Goal: Task Accomplishment & Management: Use online tool/utility

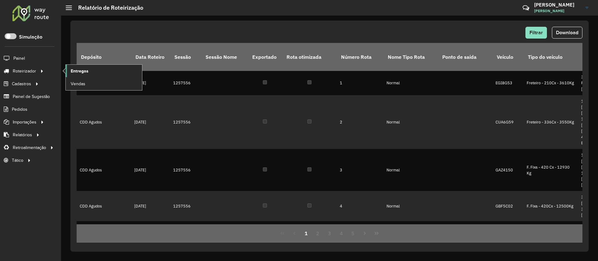
click at [79, 71] on span "Entregas" at bounding box center [80, 71] width 18 height 7
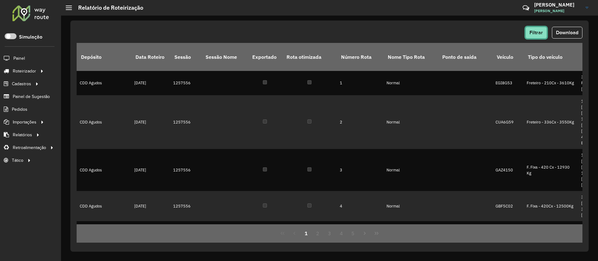
click at [538, 35] on span "Filtrar" at bounding box center [536, 32] width 13 height 5
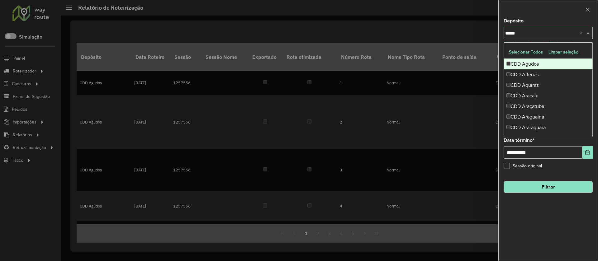
type input "******"
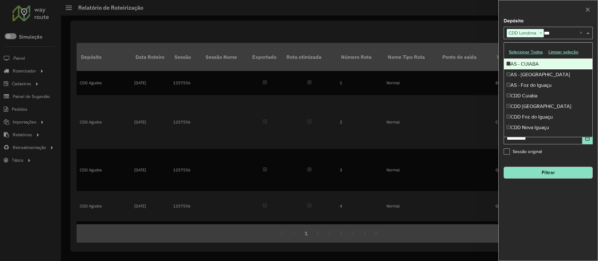
type input "****"
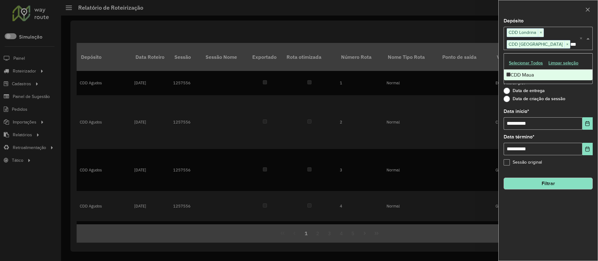
type input "****"
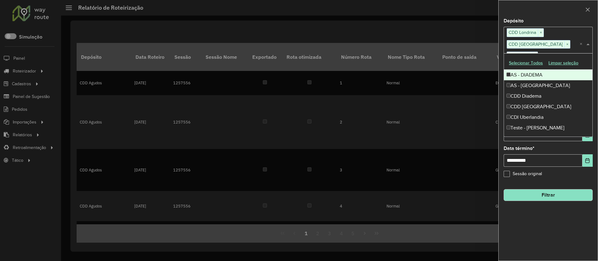
type input "*****"
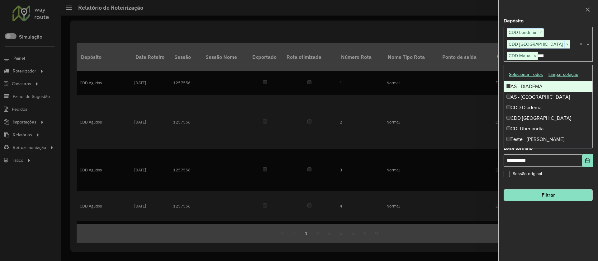
type input "*****"
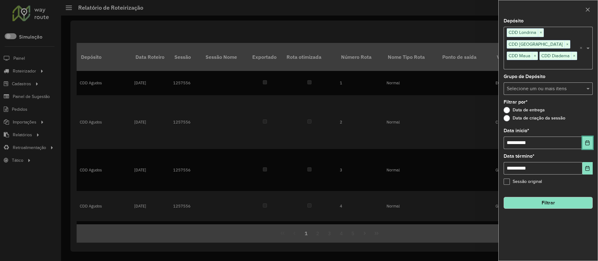
click at [586, 141] on icon "Choose Date" at bounding box center [588, 143] width 4 height 5
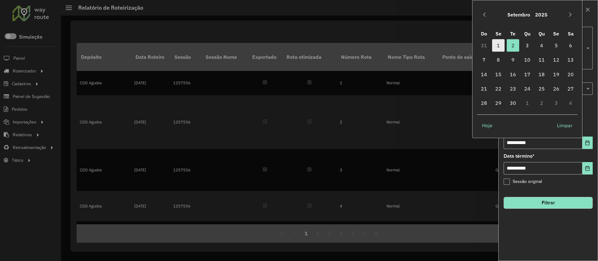
click at [503, 47] on span "1" at bounding box center [498, 45] width 12 height 12
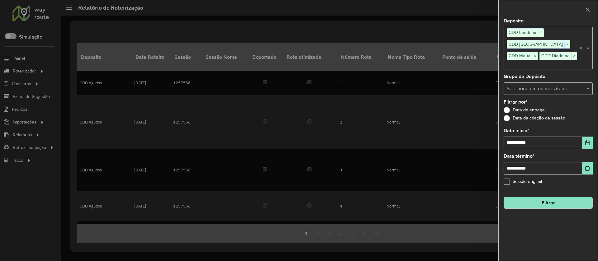
click at [560, 197] on button "Filtrar" at bounding box center [548, 203] width 89 height 12
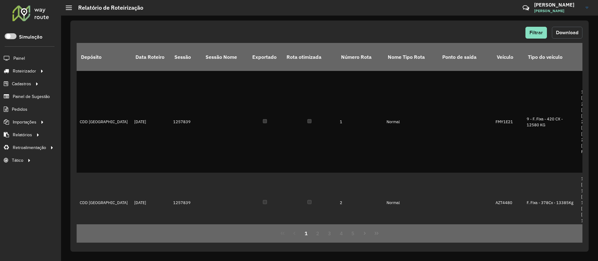
click at [565, 30] on span "Download" at bounding box center [567, 32] width 22 height 5
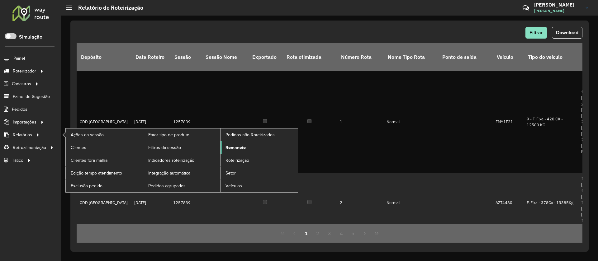
click at [236, 150] on span "Romaneio" at bounding box center [236, 148] width 20 height 7
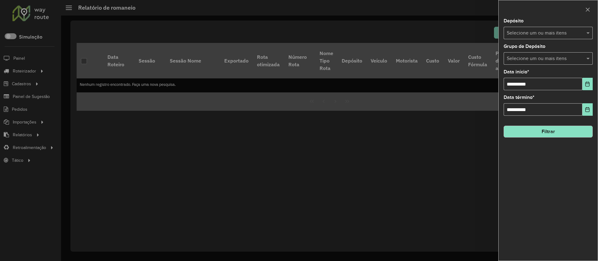
click at [538, 31] on input "text" at bounding box center [545, 33] width 80 height 7
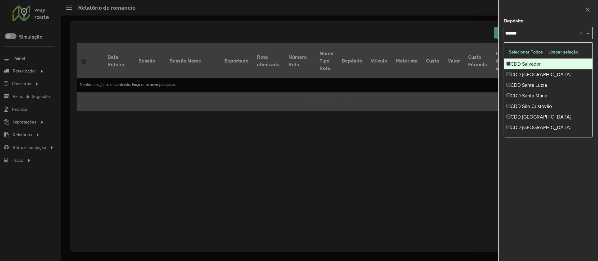
type input "*******"
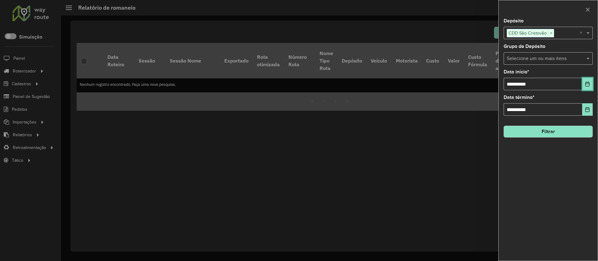
click at [585, 84] on button "Choose Date" at bounding box center [588, 84] width 10 height 12
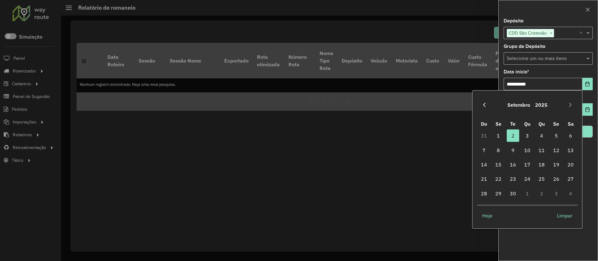
click at [483, 103] on icon "Previous Month" at bounding box center [484, 105] width 5 height 5
click at [570, 106] on icon "Next Month" at bounding box center [570, 105] width 5 height 5
click at [515, 135] on span "1" at bounding box center [513, 136] width 12 height 12
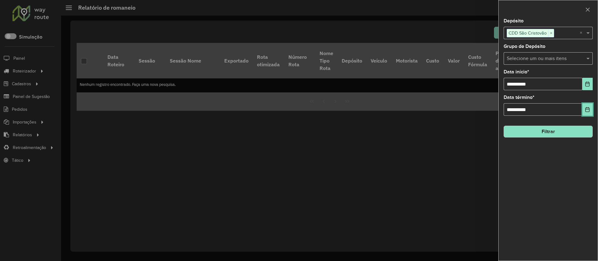
click at [585, 109] on icon "Choose Date" at bounding box center [587, 109] width 5 height 5
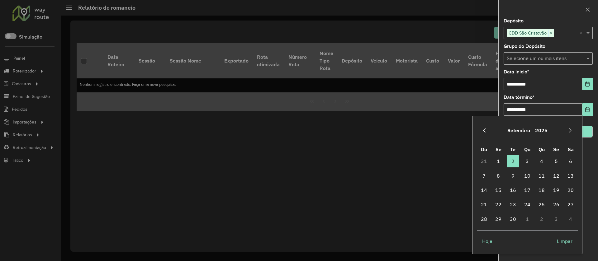
click at [482, 130] on icon "Previous Month" at bounding box center [484, 130] width 5 height 5
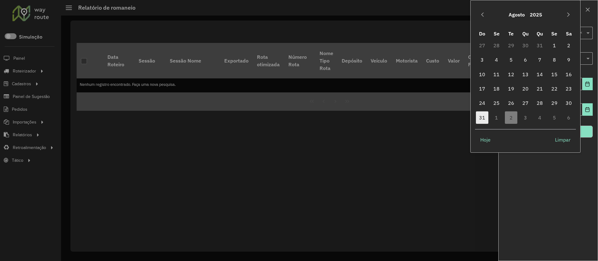
click at [481, 118] on span "31" at bounding box center [482, 118] width 12 height 12
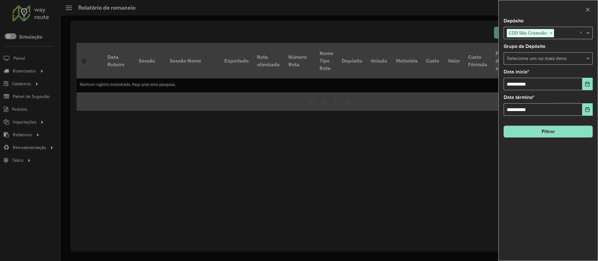
click at [549, 132] on button "Filtrar" at bounding box center [548, 132] width 89 height 12
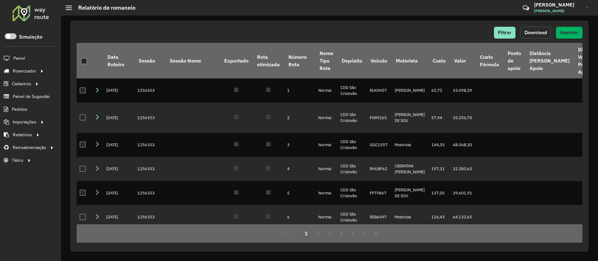
click at [530, 33] on span "Download" at bounding box center [536, 32] width 22 height 5
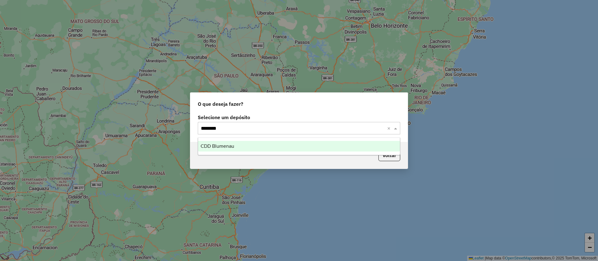
type input "*********"
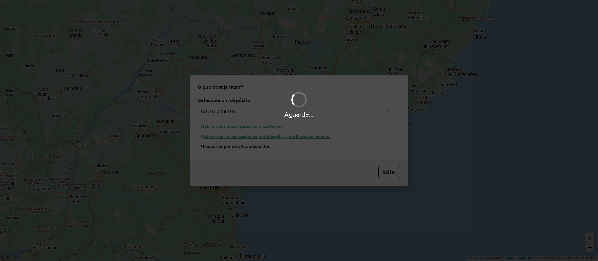
click at [198, 142] on button "Pesquisar por sessões existentes" at bounding box center [235, 147] width 75 height 10
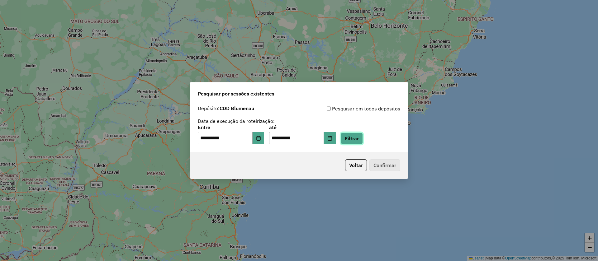
click at [354, 134] on button "Filtrar" at bounding box center [352, 139] width 22 height 12
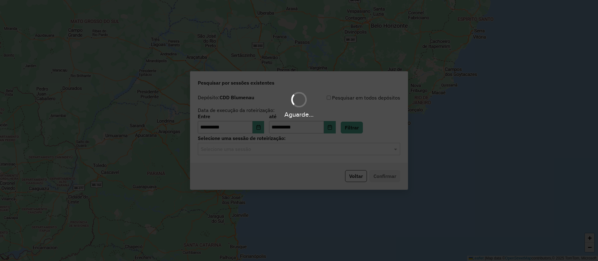
click at [271, 151] on div "Aguarde..." at bounding box center [299, 130] width 598 height 261
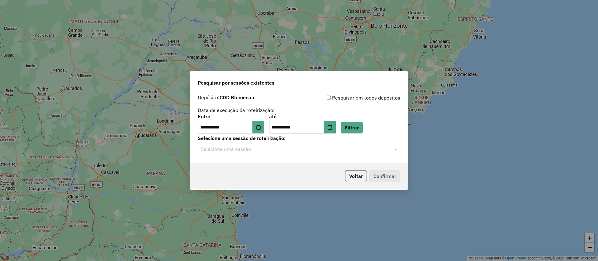
click at [292, 150] on input "text" at bounding box center [293, 149] width 184 height 7
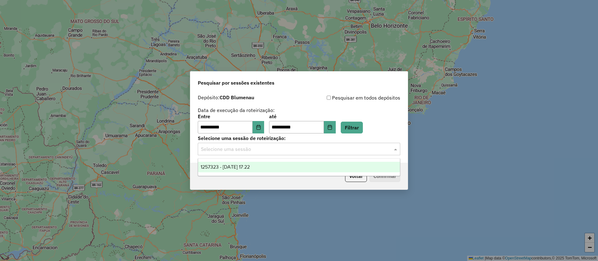
click at [281, 163] on div "1257323 - 02/09/2025 17:22" at bounding box center [299, 167] width 202 height 11
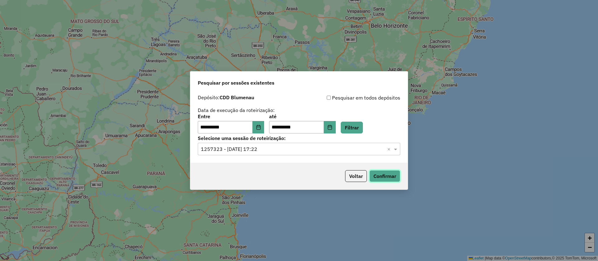
click at [379, 173] on button "Confirmar" at bounding box center [385, 176] width 31 height 12
click at [290, 148] on input "text" at bounding box center [293, 149] width 184 height 7
click at [359, 173] on button "Voltar" at bounding box center [356, 176] width 22 height 12
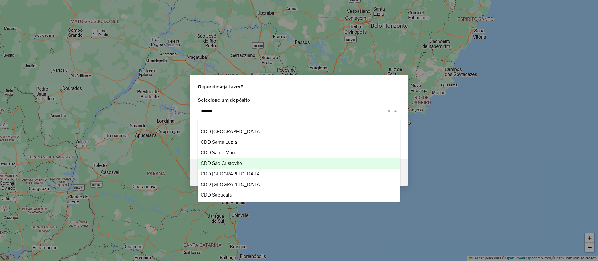
type input "*******"
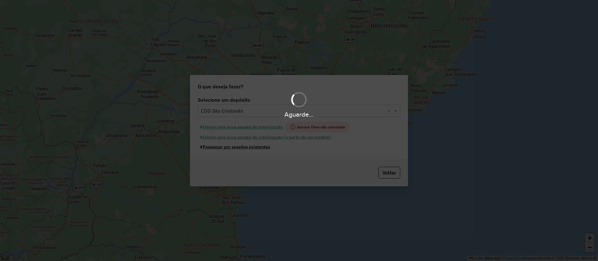
click at [198, 142] on button "Pesquisar por sessões existentes" at bounding box center [235, 147] width 75 height 10
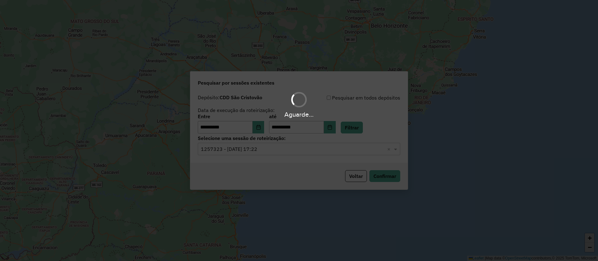
click at [361, 128] on div "Aguarde..." at bounding box center [299, 130] width 598 height 261
click at [360, 128] on div "Aguarde..." at bounding box center [299, 130] width 598 height 261
click at [365, 125] on div "Aguarde..." at bounding box center [299, 130] width 598 height 261
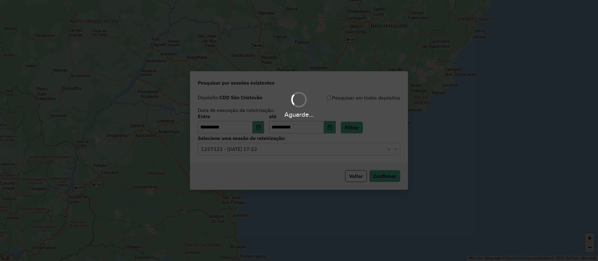
click at [361, 126] on div "Aguarde..." at bounding box center [299, 130] width 598 height 261
click at [371, 116] on div "Aguarde..." at bounding box center [299, 115] width 598 height 10
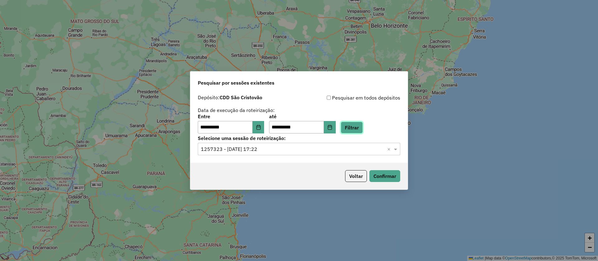
click at [351, 129] on button "Filtrar" at bounding box center [352, 128] width 22 height 12
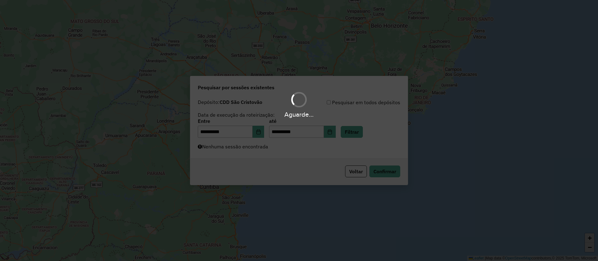
click at [312, 152] on div "Aguarde..." at bounding box center [299, 130] width 598 height 261
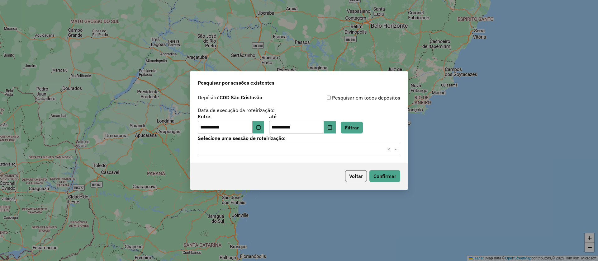
click at [308, 151] on input "text" at bounding box center [293, 149] width 184 height 7
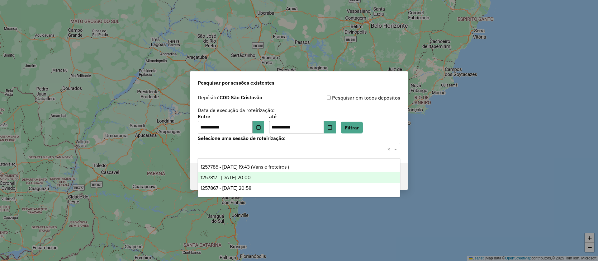
click at [269, 176] on div "1257817 - 02/09/2025 20:00" at bounding box center [299, 178] width 202 height 11
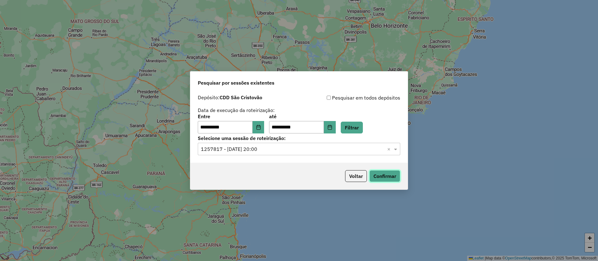
click at [387, 174] on button "Confirmar" at bounding box center [385, 176] width 31 height 12
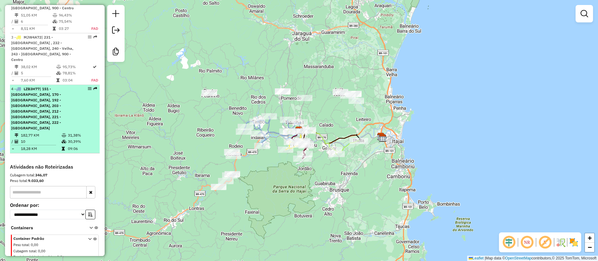
scroll to position [312, 0]
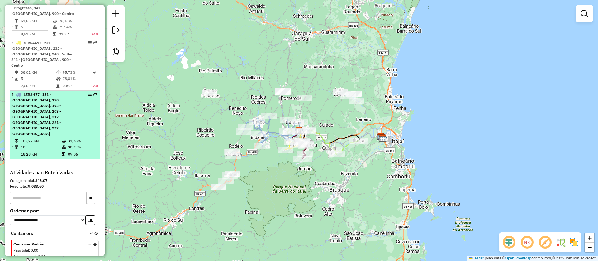
click at [65, 97] on div "4 - LZB3H77 | 151 - Fortaleza, 170 - Fortaleza Alta, 192 - Itoupava Central, 20…" at bounding box center [44, 114] width 66 height 45
select select "**********"
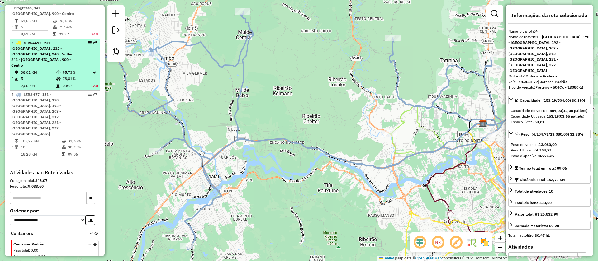
click at [57, 69] on td at bounding box center [59, 72] width 6 height 6
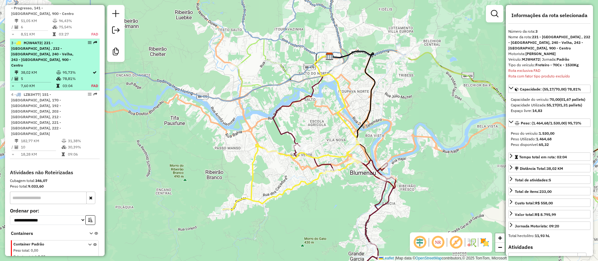
scroll to position [317, 0]
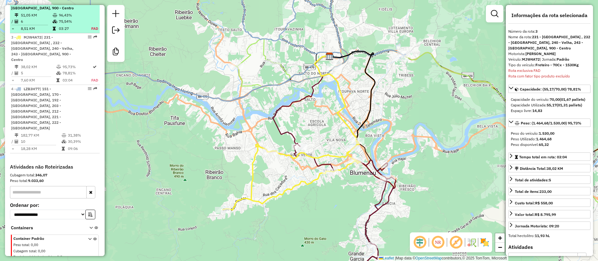
click at [50, 18] on td "6" at bounding box center [37, 21] width 32 height 6
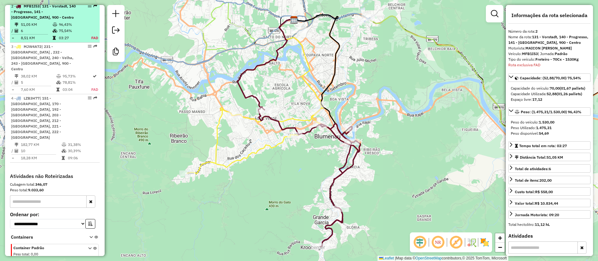
scroll to position [299, 0]
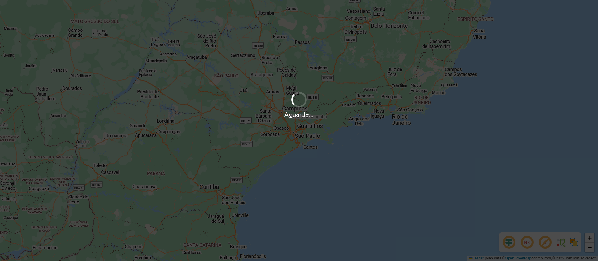
click at [332, 82] on div "Aguarde..." at bounding box center [299, 130] width 598 height 261
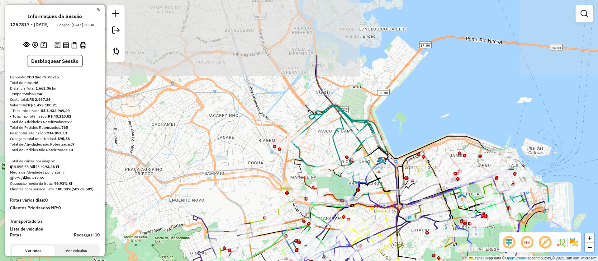
drag, startPoint x: 193, startPoint y: 86, endPoint x: 255, endPoint y: 174, distance: 108.2
click at [255, 179] on div "Janela de atendimento Grade de atendimento Capacidade Transportadoras Veículos …" at bounding box center [299, 130] width 598 height 261
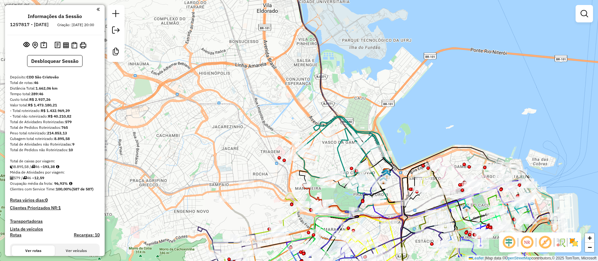
drag, startPoint x: 265, startPoint y: 109, endPoint x: 251, endPoint y: 86, distance: 26.7
click at [251, 86] on div "Janela de atendimento Grade de atendimento Capacidade Transportadoras Veículos …" at bounding box center [299, 130] width 598 height 261
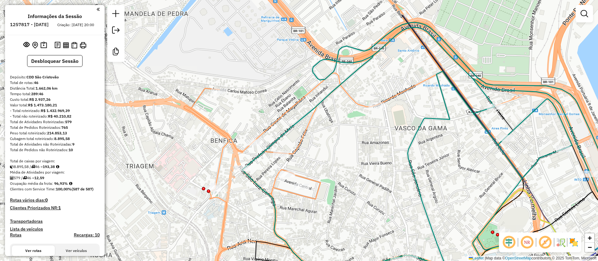
drag, startPoint x: 320, startPoint y: 93, endPoint x: 331, endPoint y: 139, distance: 46.4
click at [331, 139] on div "Janela de atendimento Grade de atendimento Capacidade Transportadoras Veículos …" at bounding box center [299, 130] width 598 height 261
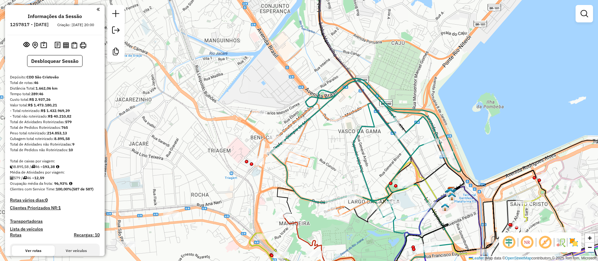
click at [26, 119] on div "- Total não roteirizado: R$ 40.210,82" at bounding box center [55, 117] width 90 height 6
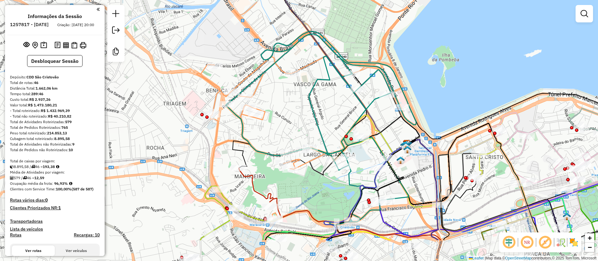
drag, startPoint x: 329, startPoint y: 154, endPoint x: 284, endPoint y: 105, distance: 66.3
click at [284, 105] on div "Janela de atendimento Grade de atendimento Capacidade Transportadoras Veículos …" at bounding box center [299, 130] width 598 height 261
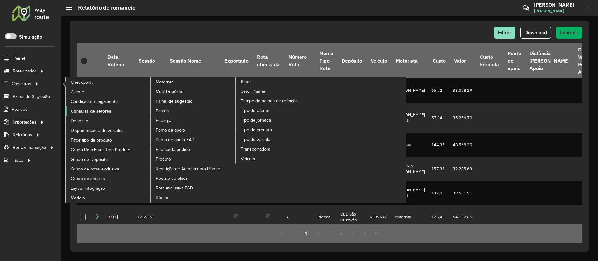
click at [86, 109] on span "Consulta de setores" at bounding box center [91, 111] width 41 height 7
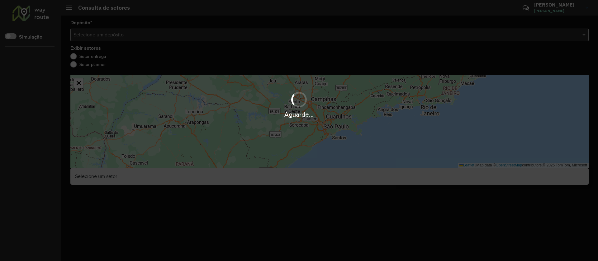
click at [205, 36] on div "Aguarde..." at bounding box center [299, 130] width 598 height 261
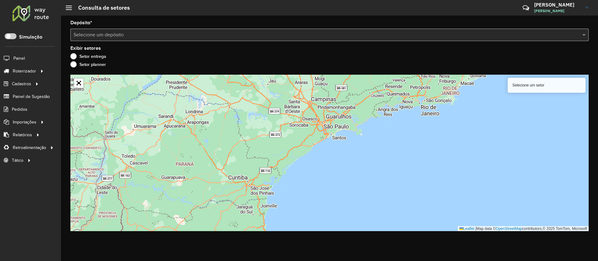
click at [240, 35] on input "text" at bounding box center [324, 34] width 500 height 7
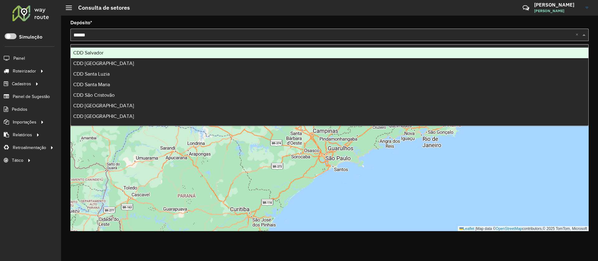
type input "*******"
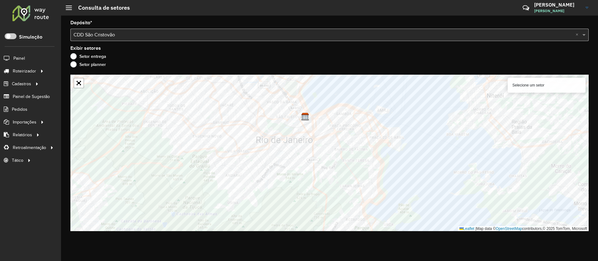
click at [177, 34] on input "text" at bounding box center [324, 34] width 500 height 7
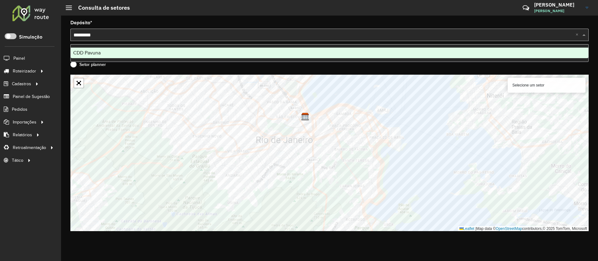
type input "**********"
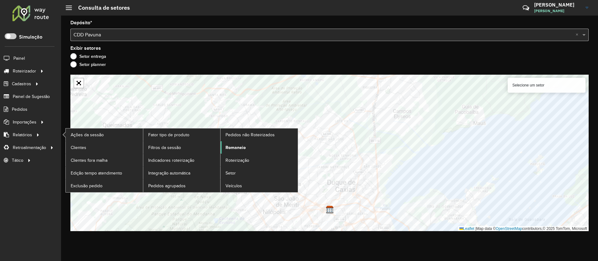
click at [238, 149] on span "Romaneio" at bounding box center [236, 148] width 20 height 7
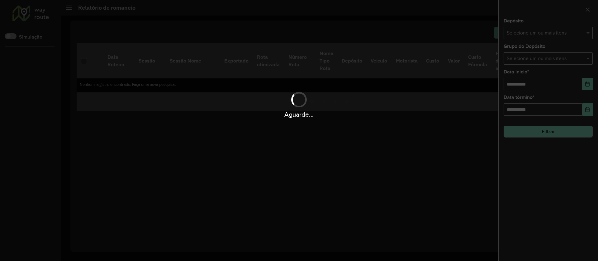
click at [536, 36] on div "Aguarde..." at bounding box center [299, 130] width 598 height 261
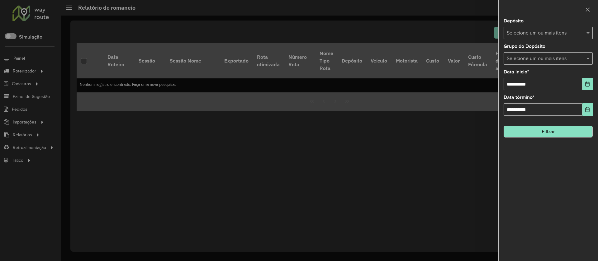
click at [545, 33] on input "text" at bounding box center [545, 33] width 80 height 7
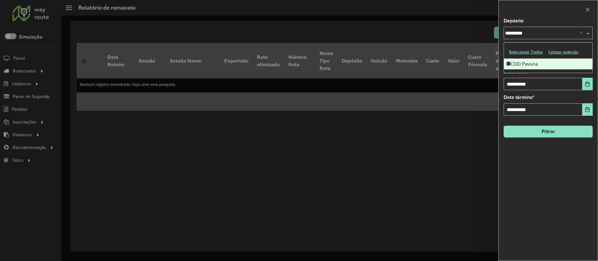
type input "**********"
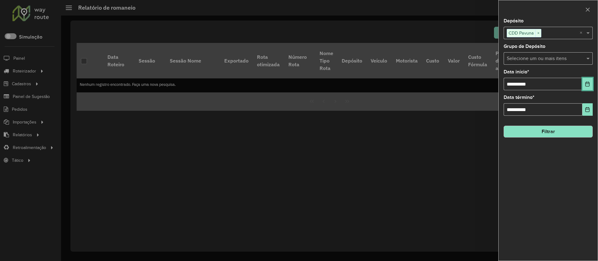
click at [588, 85] on div "**********" at bounding box center [548, 80] width 89 height 21
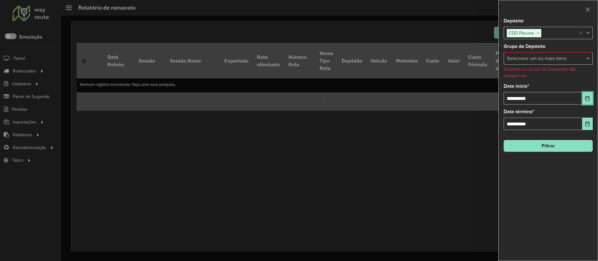
click at [588, 100] on icon "Choose Date" at bounding box center [587, 98] width 5 height 5
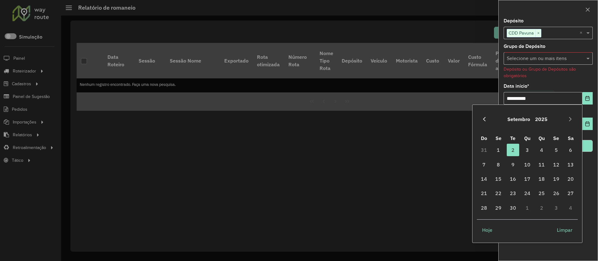
click at [485, 118] on icon "Previous Month" at bounding box center [484, 119] width 2 height 4
click at [510, 149] on span "1" at bounding box center [513, 150] width 12 height 12
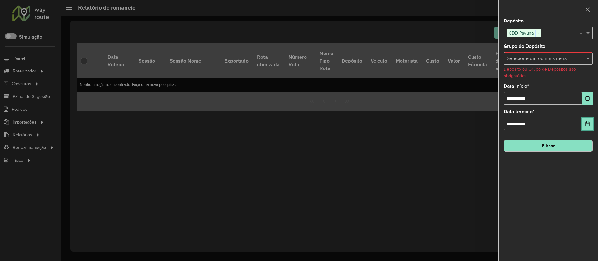
click at [588, 124] on icon "Choose Date" at bounding box center [587, 124] width 5 height 5
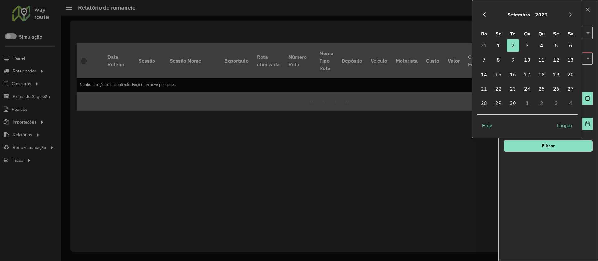
click at [484, 14] on icon "Previous Month" at bounding box center [484, 14] width 2 height 4
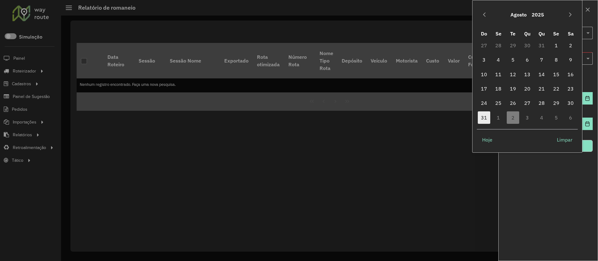
click at [484, 115] on span "31" at bounding box center [484, 118] width 12 height 12
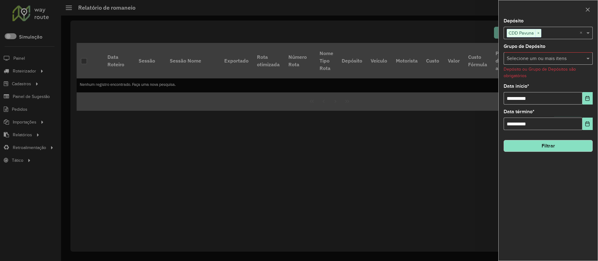
click at [568, 146] on button "Filtrar" at bounding box center [548, 146] width 89 height 12
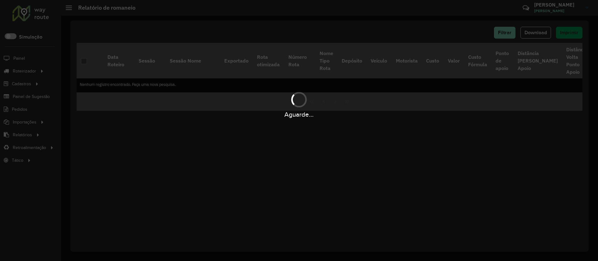
click at [388, 92] on div "Aguarde..." at bounding box center [299, 105] width 598 height 30
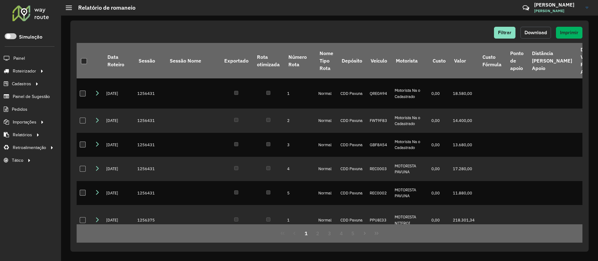
click at [530, 31] on span "Download" at bounding box center [536, 32] width 22 height 5
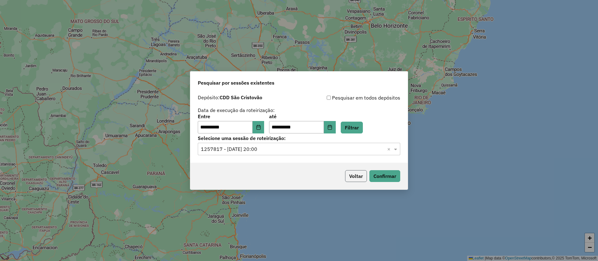
click at [356, 174] on button "Voltar" at bounding box center [356, 176] width 22 height 12
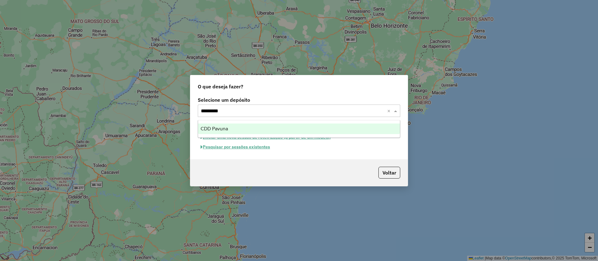
type input "**********"
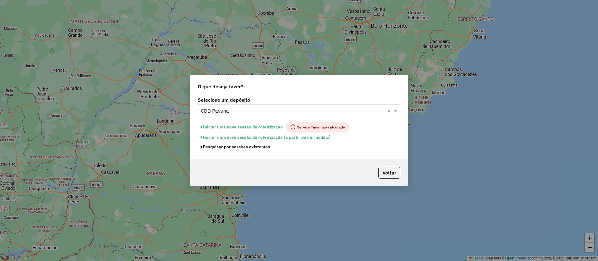
click at [198, 142] on button "Pesquisar por sessões existentes" at bounding box center [235, 147] width 75 height 10
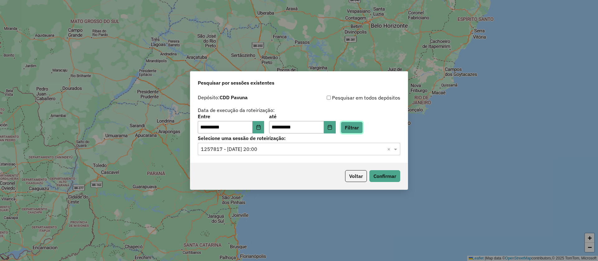
click at [356, 127] on button "Filtrar" at bounding box center [352, 128] width 22 height 12
click at [307, 149] on input "text" at bounding box center [293, 149] width 184 height 7
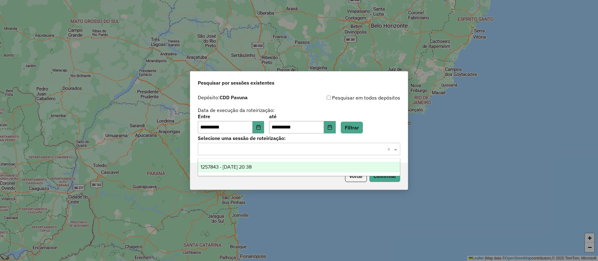
click at [252, 165] on span "1257843 - [DATE] 20:38" at bounding box center [226, 167] width 51 height 5
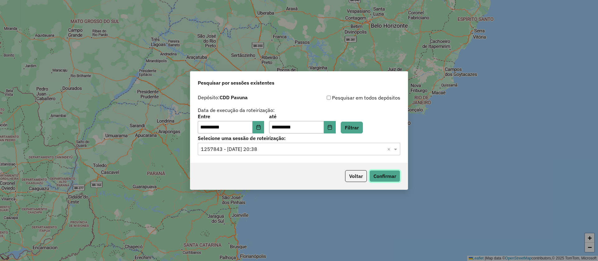
click at [381, 172] on button "Confirmar" at bounding box center [385, 176] width 31 height 12
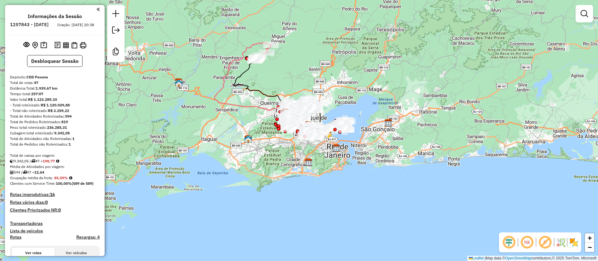
drag, startPoint x: 322, startPoint y: 104, endPoint x: 332, endPoint y: 99, distance: 10.9
click at [332, 99] on div "Janela de atendimento Grade de atendimento Capacidade Transportadoras Veículos …" at bounding box center [299, 130] width 598 height 261
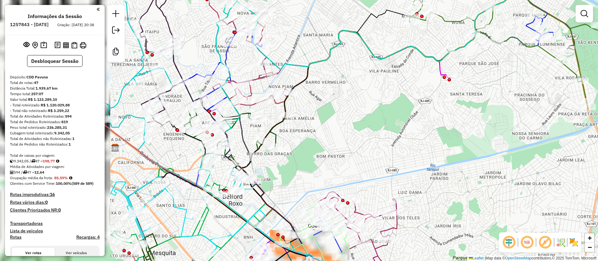
drag, startPoint x: 273, startPoint y: 112, endPoint x: 393, endPoint y: 115, distance: 120.6
click at [413, 112] on div "Janela de atendimento Grade de atendimento Capacidade Transportadoras Veículos …" at bounding box center [299, 130] width 598 height 261
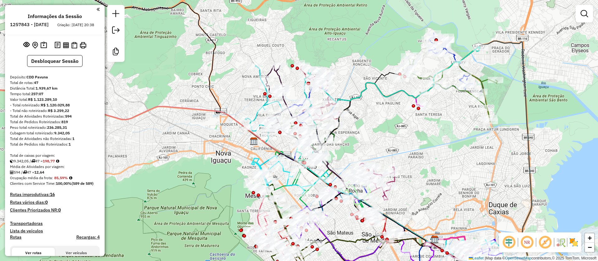
drag, startPoint x: 337, startPoint y: 125, endPoint x: 384, endPoint y: 130, distance: 47.0
click at [384, 130] on div "Janela de atendimento Grade de atendimento Capacidade Transportadoras Veículos …" at bounding box center [299, 130] width 598 height 261
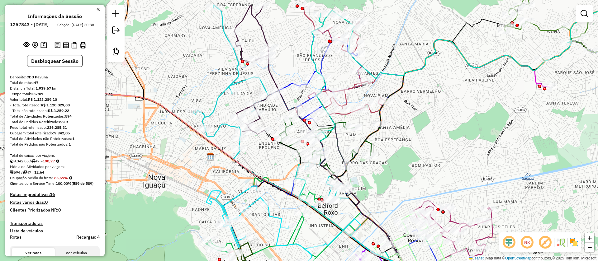
click at [348, 98] on icon at bounding box center [349, 60] width 109 height 109
select select "**********"
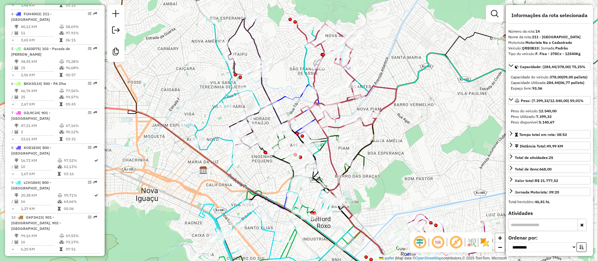
drag, startPoint x: 413, startPoint y: 111, endPoint x: 407, endPoint y: 123, distance: 14.1
click at [407, 123] on div "Janela de atendimento Grade de atendimento Capacidade Transportadoras Veículos …" at bounding box center [299, 130] width 598 height 261
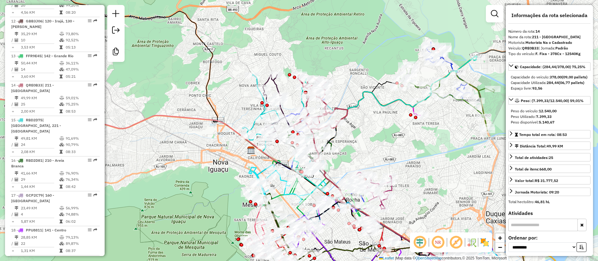
scroll to position [709, 0]
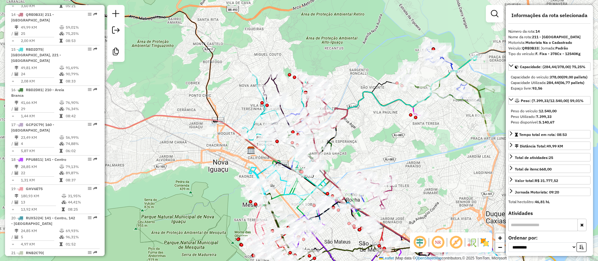
click at [331, 143] on div "Janela de atendimento Grade de atendimento Capacidade Transportadoras Veículos …" at bounding box center [299, 130] width 598 height 261
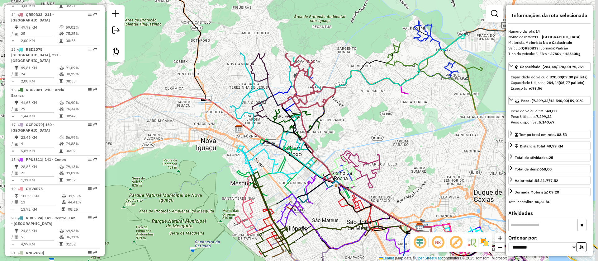
drag, startPoint x: 350, startPoint y: 160, endPoint x: 338, endPoint y: 138, distance: 24.7
click at [338, 138] on div "Janela de atendimento Grade de atendimento Capacidade Transportadoras Veículos …" at bounding box center [299, 130] width 598 height 261
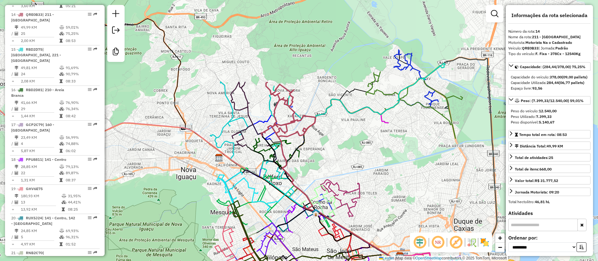
drag, startPoint x: 343, startPoint y: 124, endPoint x: 323, endPoint y: 153, distance: 35.2
click at [323, 153] on div "Janela de atendimento Grade de atendimento Capacidade Transportadoras Veículos …" at bounding box center [299, 130] width 598 height 261
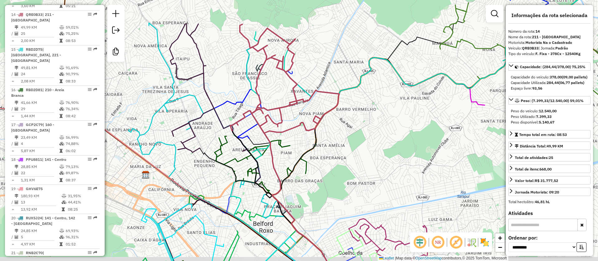
drag, startPoint x: 343, startPoint y: 146, endPoint x: 349, endPoint y: 137, distance: 10.3
click at [349, 137] on div "Janela de atendimento Grade de atendimento Capacidade Transportadoras Veículos …" at bounding box center [299, 130] width 598 height 261
